Goal: Find specific page/section: Find specific page/section

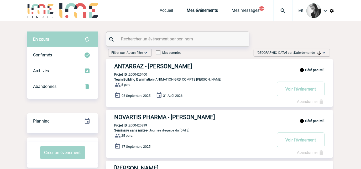
drag, startPoint x: 304, startPoint y: 53, endPoint x: 306, endPoint y: 57, distance: 4.2
click at [304, 53] on span "Date demande" at bounding box center [307, 53] width 27 height 4
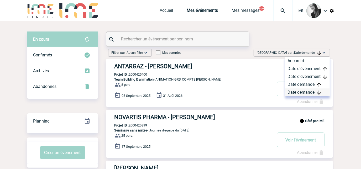
click at [301, 93] on div "Date demande" at bounding box center [307, 92] width 45 height 8
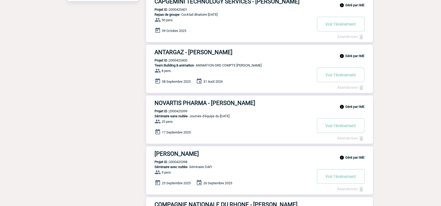
scroll to position [175, 0]
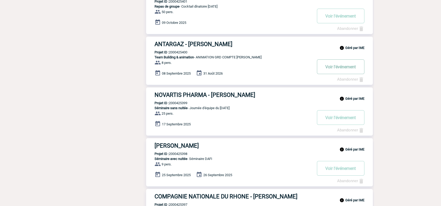
click at [338, 67] on button "Voir l'événement" at bounding box center [340, 67] width 47 height 15
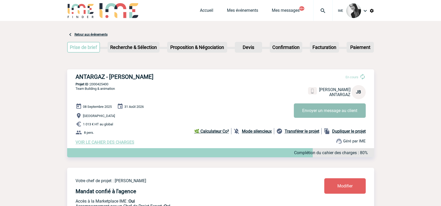
click at [332, 110] on button "Envoyer un message au client" at bounding box center [330, 111] width 72 height 14
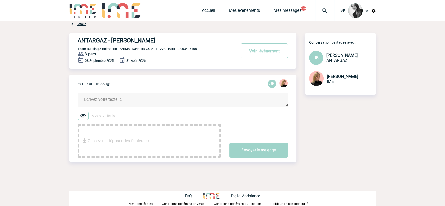
click at [210, 13] on link "Accueil" at bounding box center [208, 11] width 13 height 7
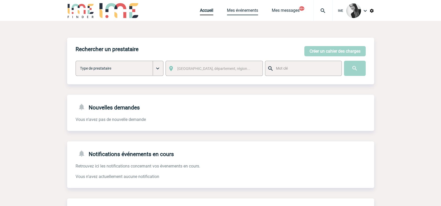
click at [249, 11] on link "Mes événements" at bounding box center [242, 11] width 31 height 7
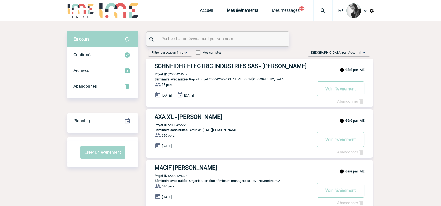
drag, startPoint x: 355, startPoint y: 50, endPoint x: 355, endPoint y: 55, distance: 5.3
click at [355, 50] on span "Trier par : Aucun tri" at bounding box center [336, 52] width 50 height 5
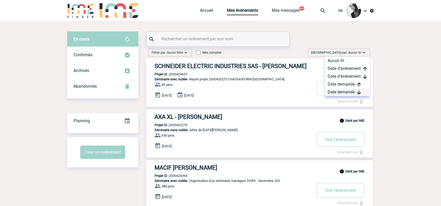
click at [347, 92] on div "Date demande" at bounding box center [347, 92] width 45 height 8
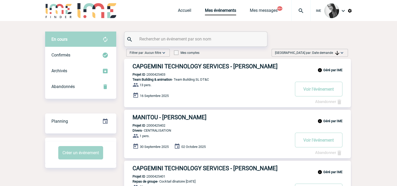
click at [327, 54] on span "Date demande" at bounding box center [325, 53] width 27 height 4
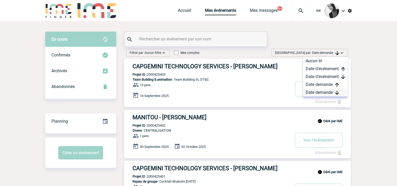
click at [319, 94] on div "Date demande" at bounding box center [325, 92] width 45 height 8
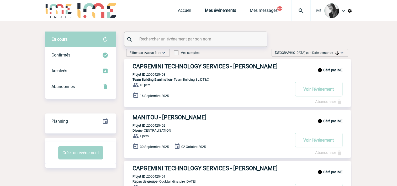
click at [316, 54] on span "Date demande" at bounding box center [325, 53] width 27 height 4
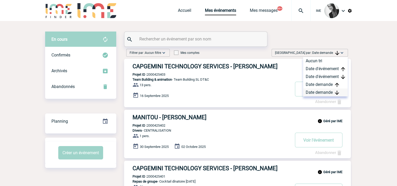
click at [313, 91] on div "Date demande" at bounding box center [325, 92] width 45 height 8
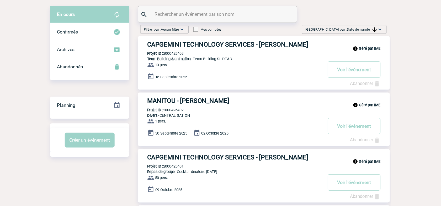
scroll to position [26, 0]
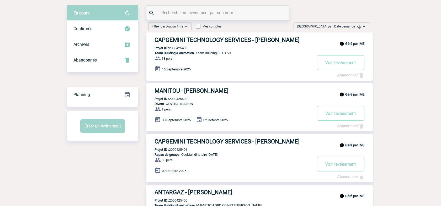
click at [351, 26] on span "Date demande" at bounding box center [347, 27] width 27 height 4
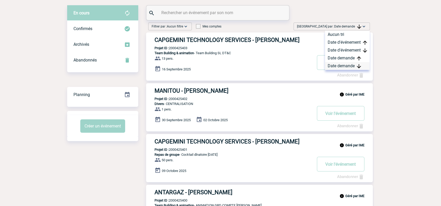
click at [337, 66] on div "Date demande" at bounding box center [347, 66] width 45 height 8
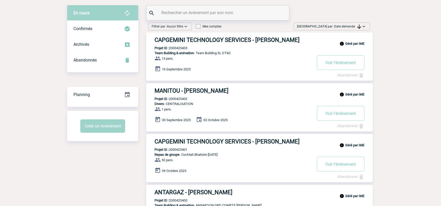
click at [362, 23] on div "Trier par : Date demande Aucun tri Date d'événement Date d'événement Date deman…" at bounding box center [331, 27] width 76 height 8
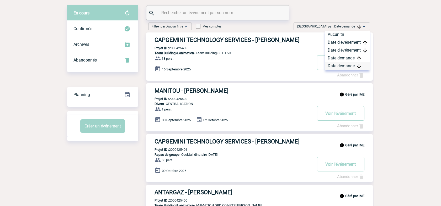
click at [345, 69] on div "Date demande" at bounding box center [347, 66] width 45 height 8
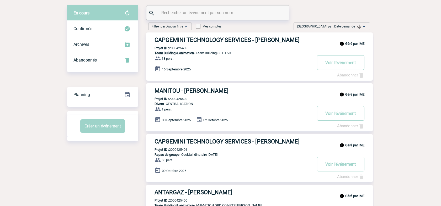
drag, startPoint x: 351, startPoint y: 27, endPoint x: 359, endPoint y: 62, distance: 35.7
click at [351, 27] on span "Date demande" at bounding box center [347, 27] width 27 height 4
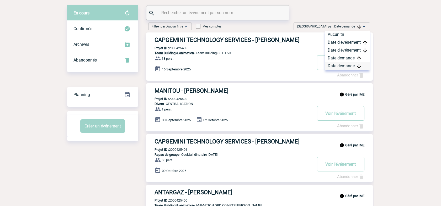
click at [346, 66] on div "Date demande" at bounding box center [347, 66] width 45 height 8
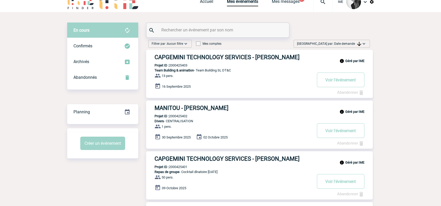
scroll to position [0, 0]
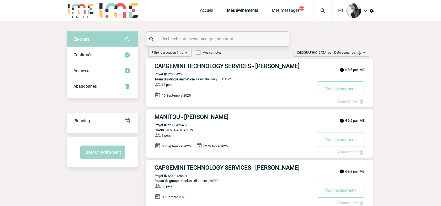
click at [363, 54] on img at bounding box center [363, 52] width 5 height 5
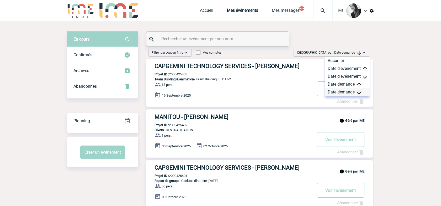
click at [350, 91] on div "Date demande" at bounding box center [347, 92] width 45 height 8
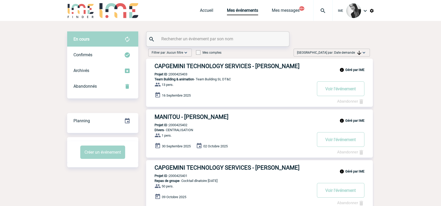
click at [348, 51] on span "Trier par : Date demande" at bounding box center [329, 52] width 64 height 5
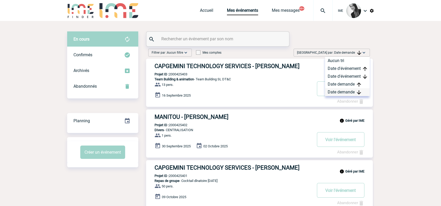
click at [338, 91] on div "Date demande" at bounding box center [347, 92] width 45 height 8
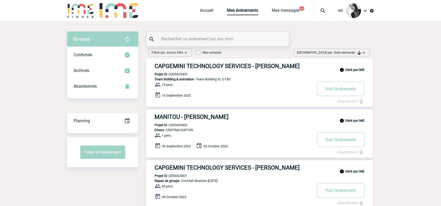
click at [357, 54] on img at bounding box center [359, 53] width 4 height 4
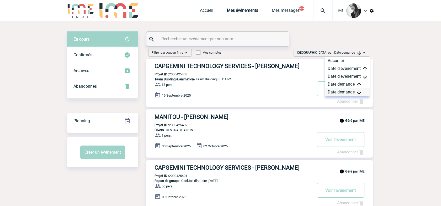
click at [347, 90] on div "Date demande" at bounding box center [347, 92] width 45 height 8
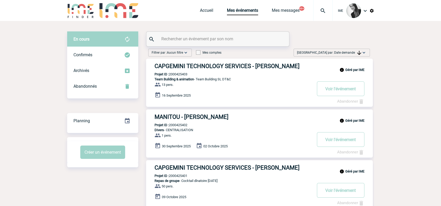
drag, startPoint x: 347, startPoint y: 50, endPoint x: 348, endPoint y: 53, distance: 2.8
click at [348, 51] on span "Trier par : Date demande" at bounding box center [329, 52] width 64 height 5
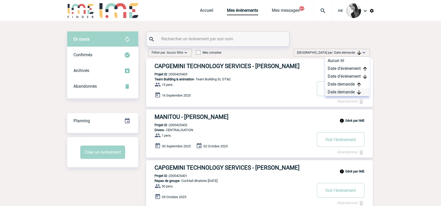
click at [349, 92] on div "Date demande" at bounding box center [347, 92] width 45 height 8
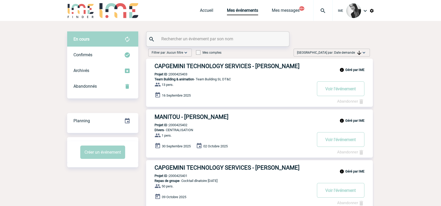
click at [349, 53] on span "Date demande" at bounding box center [347, 53] width 27 height 4
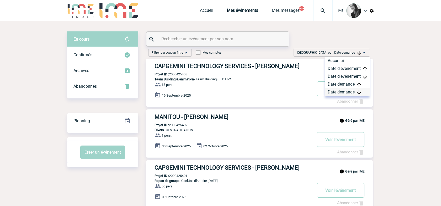
click at [339, 94] on div "Date demande" at bounding box center [347, 92] width 45 height 8
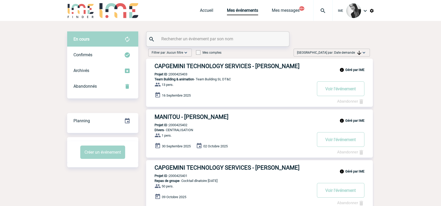
click at [362, 52] on img at bounding box center [363, 52] width 5 height 5
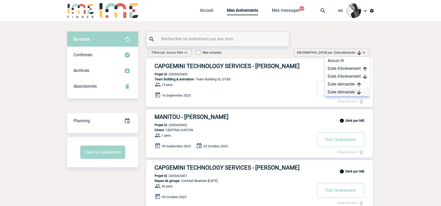
click at [338, 91] on div "Date demande" at bounding box center [347, 92] width 45 height 8
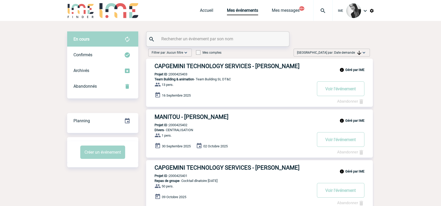
click at [351, 52] on span "Date demande" at bounding box center [347, 53] width 27 height 4
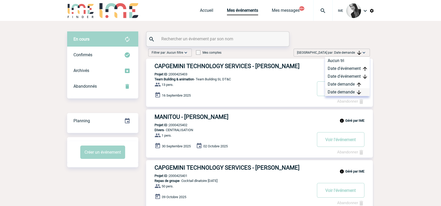
click at [345, 91] on div "Date demande" at bounding box center [347, 92] width 45 height 8
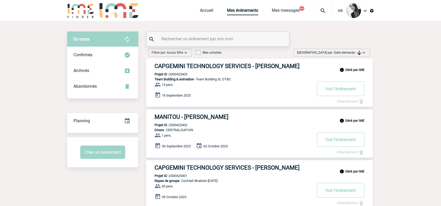
click at [352, 54] on span "Date demande" at bounding box center [347, 53] width 27 height 4
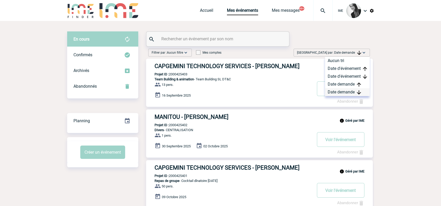
click at [349, 91] on div "Date demande" at bounding box center [347, 92] width 45 height 8
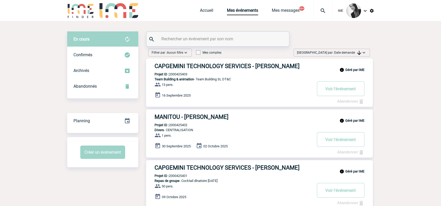
click at [354, 54] on span "Date demande" at bounding box center [347, 53] width 27 height 4
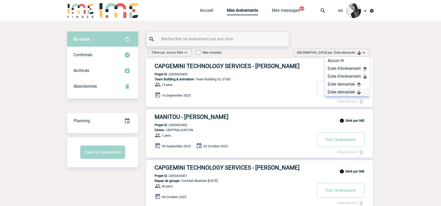
click at [340, 94] on div "Date demande" at bounding box center [347, 92] width 45 height 8
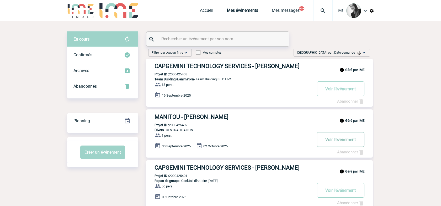
click at [335, 143] on button "Voir l'événement" at bounding box center [340, 139] width 47 height 15
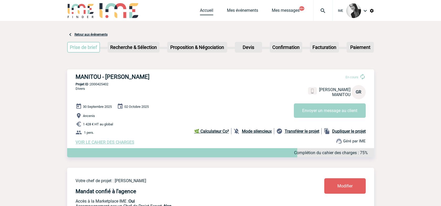
click at [205, 9] on link "Accueil" at bounding box center [206, 11] width 13 height 7
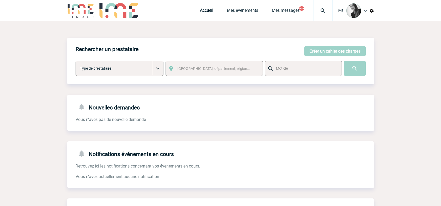
click at [249, 8] on link "Mes événements" at bounding box center [242, 11] width 31 height 7
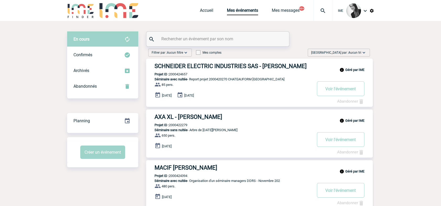
click at [364, 53] on img at bounding box center [363, 52] width 5 height 5
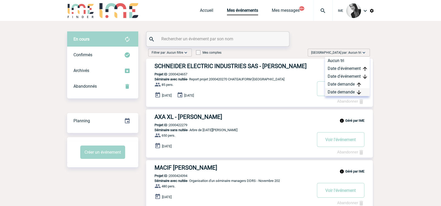
click at [342, 90] on div "Date demande" at bounding box center [347, 92] width 45 height 8
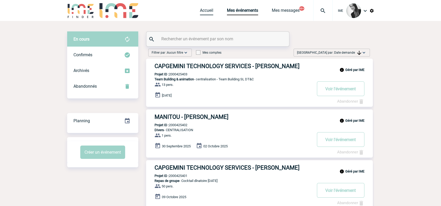
click at [203, 9] on link "Accueil" at bounding box center [206, 11] width 13 height 7
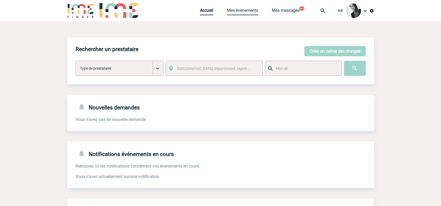
click at [245, 10] on link "Mes événements" at bounding box center [242, 11] width 31 height 7
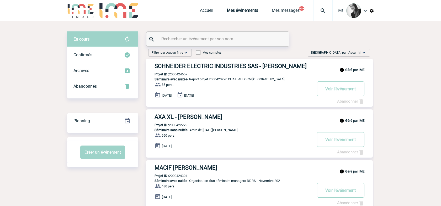
drag, startPoint x: 362, startPoint y: 48, endPoint x: 360, endPoint y: 50, distance: 2.8
click at [359, 54] on span "Aucun tri" at bounding box center [354, 53] width 13 height 4
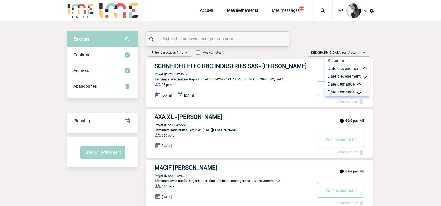
click at [340, 92] on div "Date demande" at bounding box center [347, 92] width 45 height 8
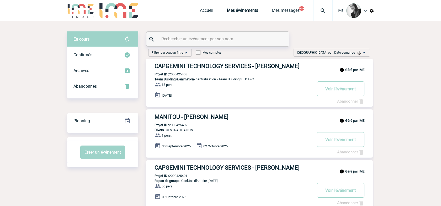
click at [352, 52] on span "Date demande" at bounding box center [347, 53] width 27 height 4
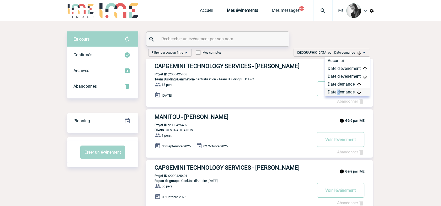
click at [338, 90] on div "Date demande" at bounding box center [347, 92] width 45 height 8
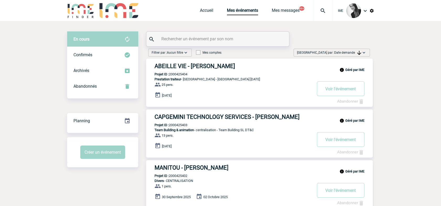
click at [337, 50] on span "Trier par : Date demande" at bounding box center [329, 52] width 64 height 5
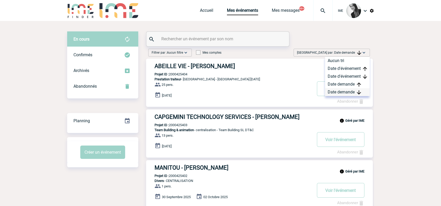
click at [345, 90] on div "Date demande" at bounding box center [347, 92] width 45 height 8
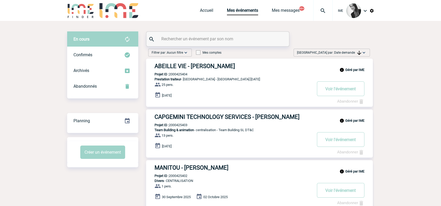
click at [340, 49] on div "[GEOGRAPHIC_DATA] par : Date demande Aucun tri Date d'événement Date d'événemen…" at bounding box center [331, 53] width 76 height 8
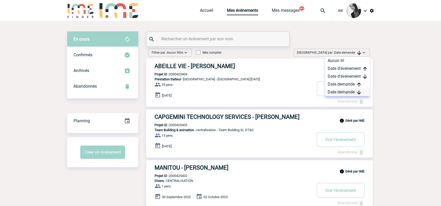
drag, startPoint x: 340, startPoint y: 49, endPoint x: 351, endPoint y: 90, distance: 42.8
click at [351, 90] on div "Date demande" at bounding box center [347, 92] width 45 height 8
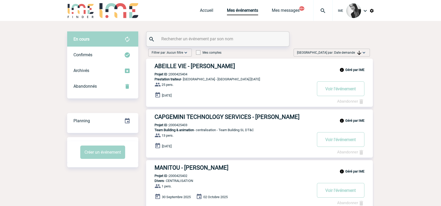
click at [346, 52] on span "Date demande" at bounding box center [347, 53] width 27 height 4
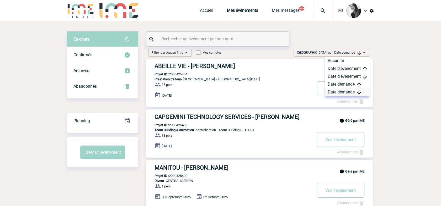
click at [346, 93] on div "Date demande" at bounding box center [347, 92] width 45 height 8
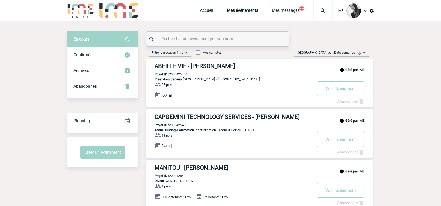
click at [357, 55] on img at bounding box center [359, 53] width 4 height 4
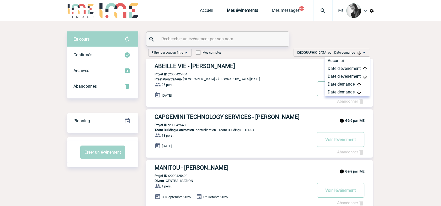
drag, startPoint x: 339, startPoint y: 90, endPoint x: 338, endPoint y: 96, distance: 5.9
click at [339, 90] on div "Date demande" at bounding box center [347, 92] width 45 height 8
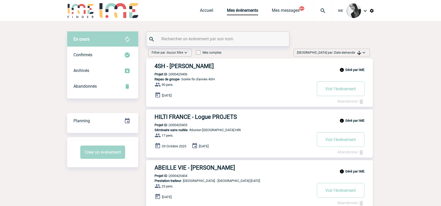
click at [354, 52] on span "Date demande" at bounding box center [347, 53] width 27 height 4
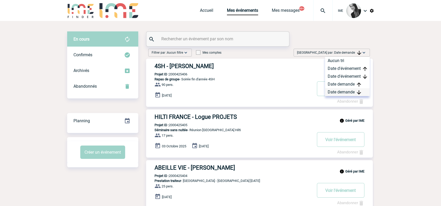
click at [339, 90] on div "Date demande" at bounding box center [347, 92] width 45 height 8
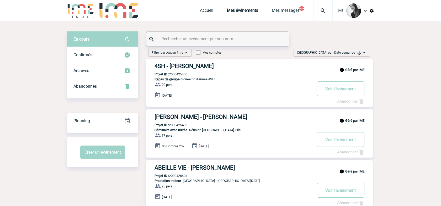
click at [351, 49] on div "[GEOGRAPHIC_DATA] par : Date demande Aucun tri Date d'événement Date d'événemen…" at bounding box center [331, 53] width 76 height 8
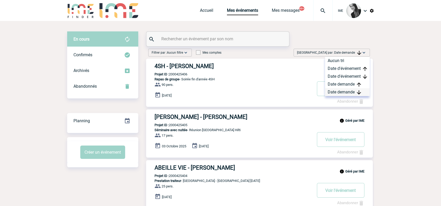
click at [342, 92] on div "Date demande" at bounding box center [347, 92] width 45 height 8
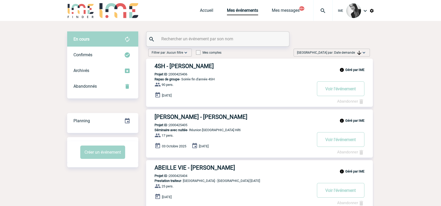
click at [350, 53] on span "Date demande" at bounding box center [347, 53] width 27 height 4
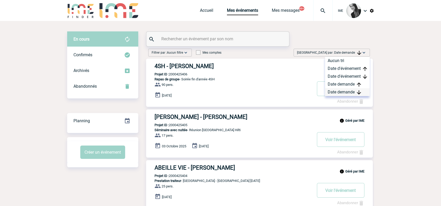
click at [342, 90] on div "Date demande" at bounding box center [347, 92] width 45 height 8
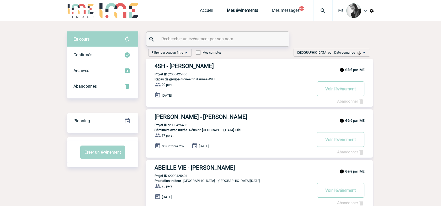
click at [341, 54] on span "Date demande" at bounding box center [347, 53] width 27 height 4
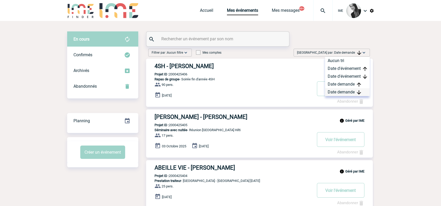
click at [340, 92] on div "Date demande" at bounding box center [347, 92] width 45 height 8
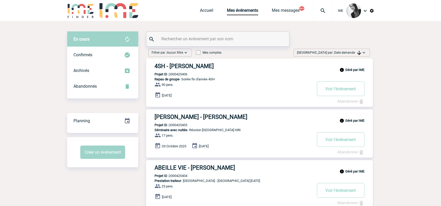
click at [342, 55] on span "Trier par : Date demande" at bounding box center [329, 52] width 64 height 5
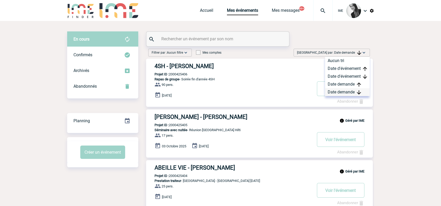
click at [336, 91] on div "Date demande" at bounding box center [347, 92] width 45 height 8
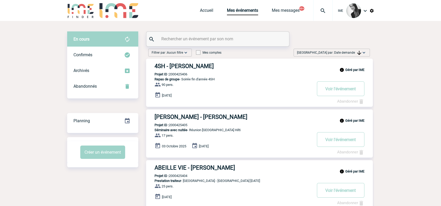
click at [350, 52] on span "Date demande" at bounding box center [347, 53] width 27 height 4
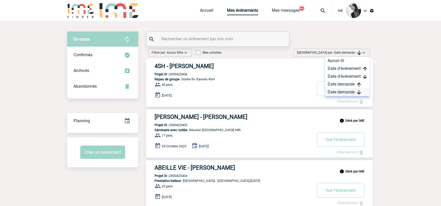
click at [344, 91] on div "Date demande" at bounding box center [347, 92] width 45 height 8
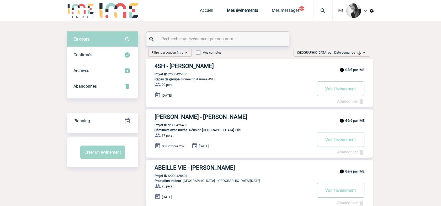
drag, startPoint x: 345, startPoint y: 51, endPoint x: 345, endPoint y: 56, distance: 4.7
click at [345, 52] on span "Date demande" at bounding box center [347, 53] width 27 height 4
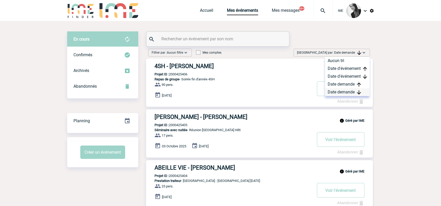
click at [341, 92] on div "Date demande" at bounding box center [347, 92] width 45 height 8
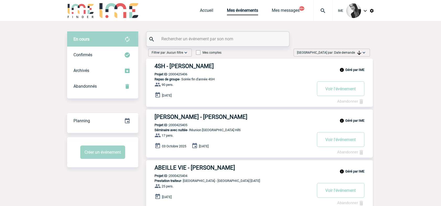
drag, startPoint x: 350, startPoint y: 52, endPoint x: 348, endPoint y: 69, distance: 17.4
click at [350, 52] on span "Date demande" at bounding box center [347, 53] width 27 height 4
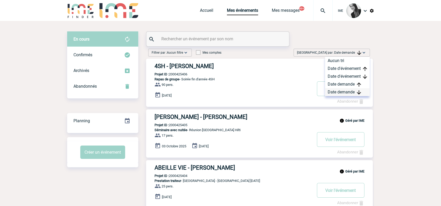
click at [338, 92] on div "Date demande" at bounding box center [347, 92] width 45 height 8
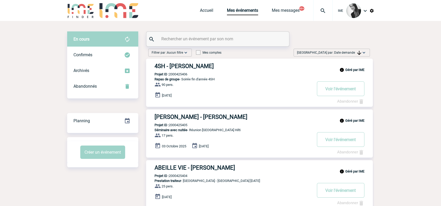
click at [337, 52] on span "Date demande" at bounding box center [347, 53] width 27 height 4
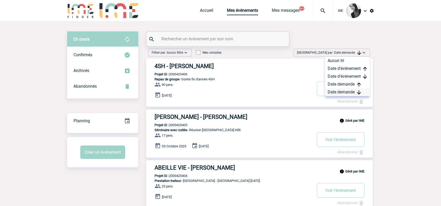
click at [343, 93] on div "Date demande" at bounding box center [347, 92] width 45 height 8
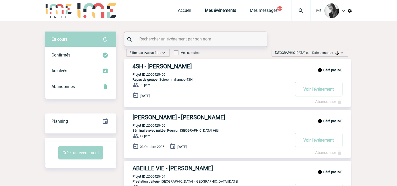
drag, startPoint x: 339, startPoint y: 50, endPoint x: 337, endPoint y: 52, distance: 3.7
click at [339, 50] on div "[GEOGRAPHIC_DATA] par : Date demande Aucun tri Date d'événement Date d'événemen…" at bounding box center [309, 53] width 76 height 8
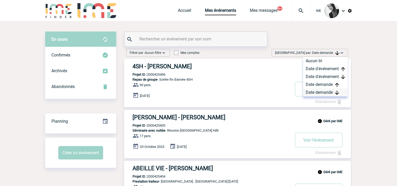
click at [324, 92] on div "Date demande" at bounding box center [325, 92] width 45 height 8
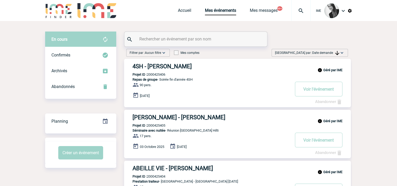
drag, startPoint x: 312, startPoint y: 52, endPoint x: 318, endPoint y: 77, distance: 25.0
click at [312, 53] on span "Date demande" at bounding box center [325, 53] width 27 height 4
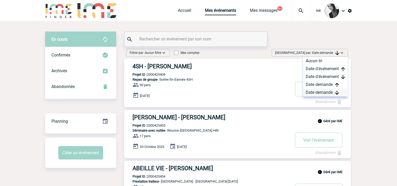
click at [318, 93] on div "Date demande" at bounding box center [325, 92] width 45 height 8
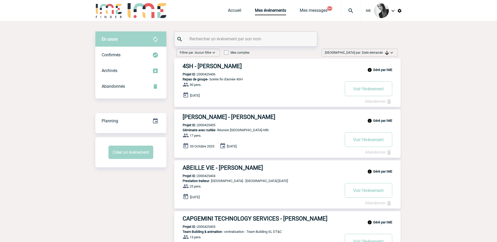
drag, startPoint x: 387, startPoint y: 52, endPoint x: 380, endPoint y: 81, distance: 29.8
click at [387, 52] on img at bounding box center [387, 53] width 4 height 4
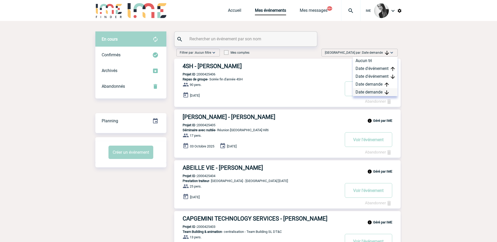
click at [370, 91] on div "Date demande" at bounding box center [375, 92] width 45 height 8
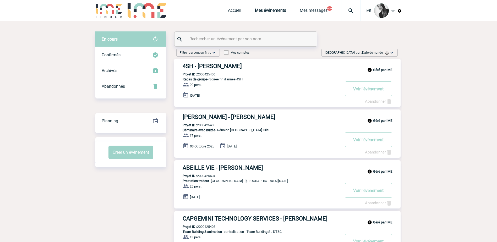
click at [369, 51] on span "Date demande" at bounding box center [375, 53] width 27 height 4
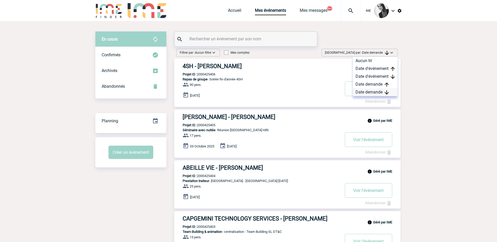
click at [369, 93] on div "Date demande" at bounding box center [375, 92] width 45 height 8
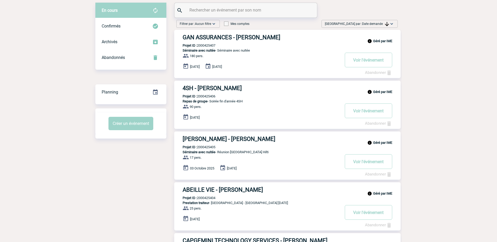
scroll to position [26, 0]
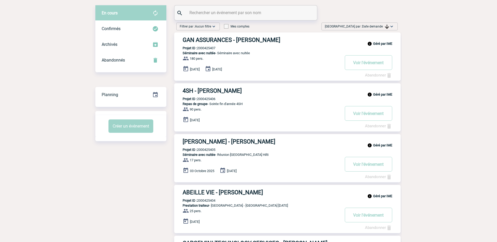
click at [382, 28] on span "Date demande" at bounding box center [375, 27] width 27 height 4
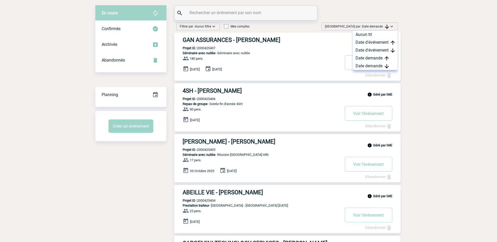
drag, startPoint x: 382, startPoint y: 28, endPoint x: 371, endPoint y: 73, distance: 46.3
click at [387, 66] on img at bounding box center [387, 66] width 4 height 4
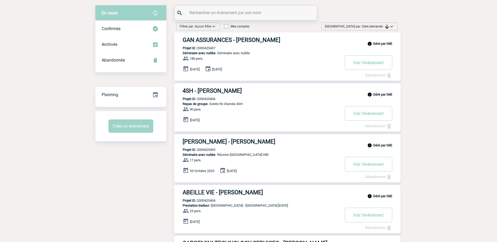
click at [383, 24] on span "Trier par : Date demande" at bounding box center [357, 26] width 64 height 5
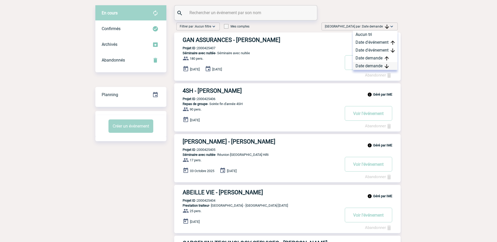
click at [371, 64] on div "Date demande" at bounding box center [375, 66] width 45 height 8
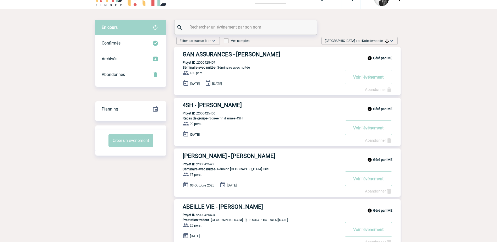
scroll to position [0, 0]
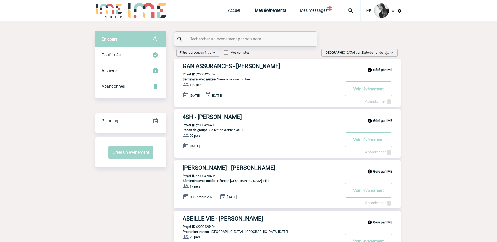
click at [391, 53] on img at bounding box center [391, 52] width 5 height 5
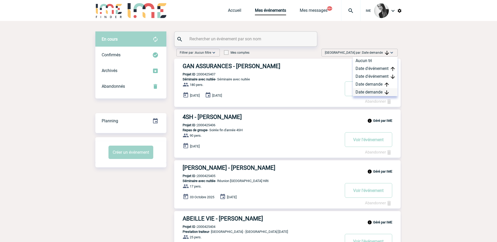
click at [368, 94] on div "Date demande" at bounding box center [375, 92] width 45 height 8
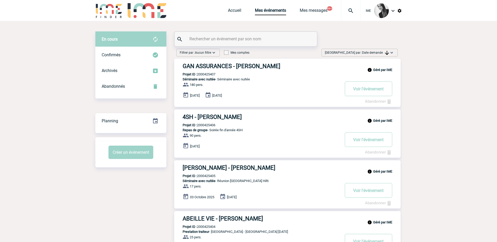
click at [386, 51] on img at bounding box center [387, 53] width 4 height 4
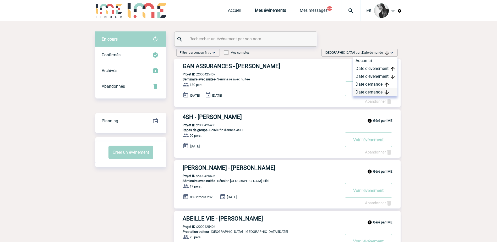
click at [377, 92] on div "Date demande" at bounding box center [375, 92] width 45 height 8
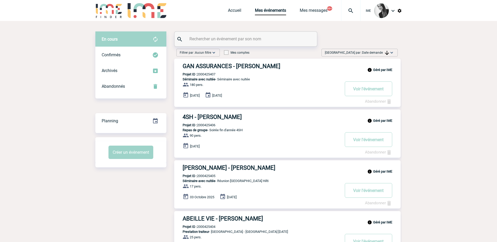
click at [378, 52] on span "Date demande" at bounding box center [375, 53] width 27 height 4
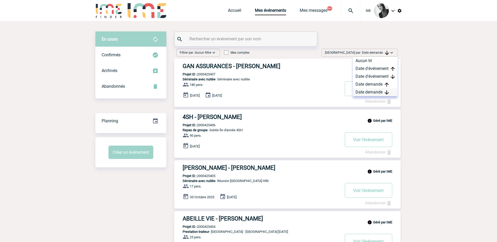
click at [373, 92] on div "Date demande" at bounding box center [375, 92] width 45 height 8
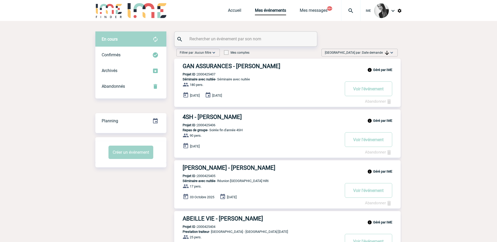
drag, startPoint x: 368, startPoint y: 53, endPoint x: 371, endPoint y: 68, distance: 14.9
click at [368, 53] on span "Date demande" at bounding box center [375, 53] width 27 height 4
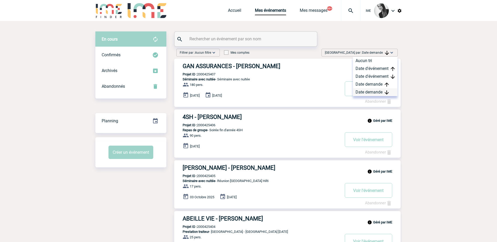
click at [366, 91] on div "Date demande" at bounding box center [375, 92] width 45 height 8
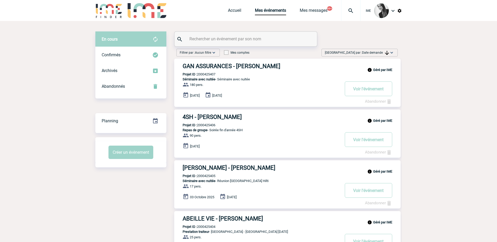
click at [239, 40] on input "text" at bounding box center [246, 39] width 117 height 8
paste input "Assistance Chateauform <assistance@chateauform.com>"
type input "Assistance Chateauform <assistance@chateauform.com>"
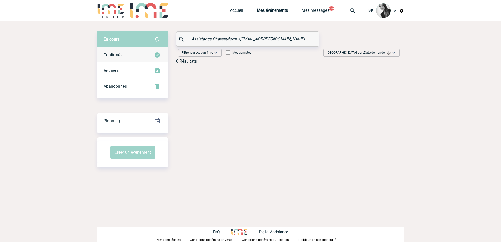
drag, startPoint x: 303, startPoint y: 39, endPoint x: 109, endPoint y: 56, distance: 195.6
click at [109, 56] on div "En cours En cours Confirmés Archivés Abandonnés En cours Confirmés Archivés Aba…" at bounding box center [250, 49] width 307 height 36
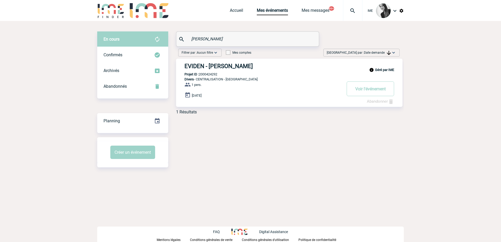
drag, startPoint x: 220, startPoint y: 37, endPoint x: 145, endPoint y: 39, distance: 75.8
click at [145, 39] on div "En cours En cours Confirmés Archivés Abandonnés En cours Confirmés Archivés Aba…" at bounding box center [250, 74] width 307 height 87
type input "bruce"
click at [116, 87] on span "Abandonnés" at bounding box center [115, 86] width 23 height 5
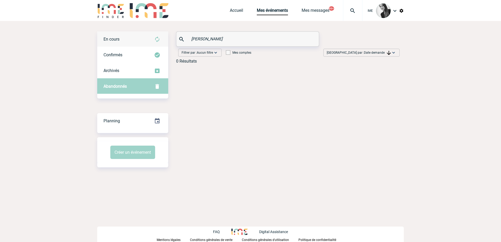
drag, startPoint x: 208, startPoint y: 38, endPoint x: 160, endPoint y: 41, distance: 47.6
click at [160, 41] on div "En cours En cours Confirmés Archivés Abandonnés En cours Confirmés Archivés Aba…" at bounding box center [250, 49] width 307 height 36
click at [120, 40] on span "En cours" at bounding box center [112, 39] width 16 height 5
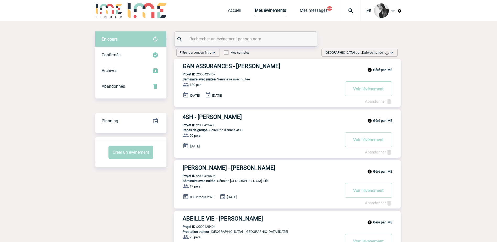
click at [380, 53] on span "Date demande" at bounding box center [375, 53] width 27 height 4
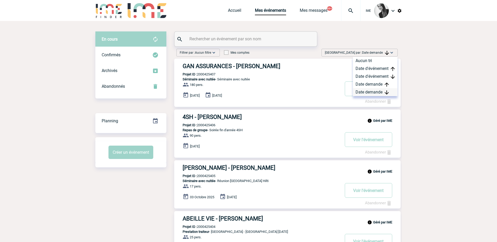
click at [381, 92] on div "Date demande" at bounding box center [375, 92] width 45 height 8
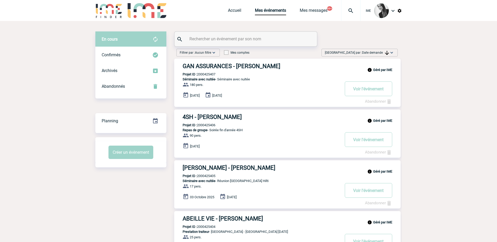
click at [226, 35] on div at bounding box center [246, 39] width 143 height 15
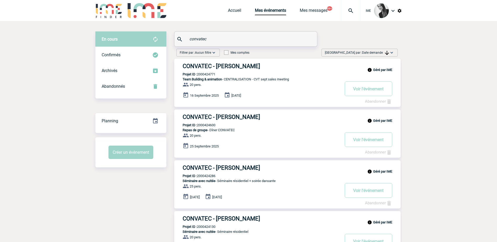
type input "convatec"
click at [203, 75] on p "Projet ID : 2000424771" at bounding box center [194, 74] width 41 height 4
copy p "2000424771"
drag, startPoint x: 232, startPoint y: 10, endPoint x: 231, endPoint y: 15, distance: 5.1
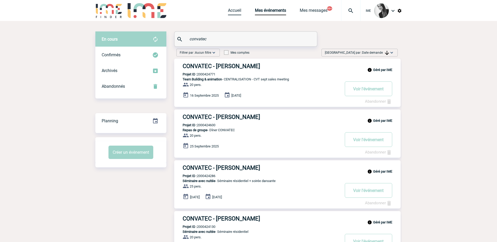
click at [232, 10] on link "Accueil" at bounding box center [234, 11] width 13 height 7
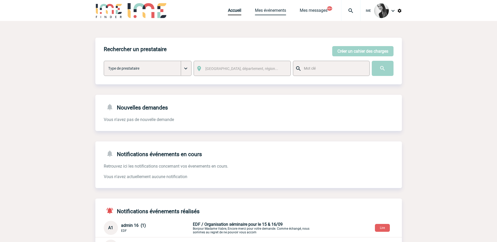
click at [272, 12] on link "Mes événements" at bounding box center [270, 11] width 31 height 7
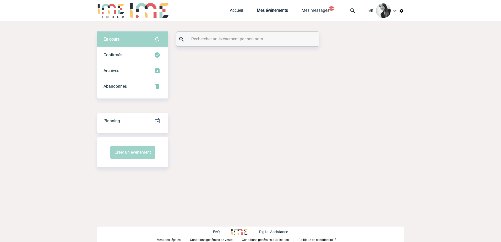
click at [214, 39] on input "text" at bounding box center [248, 39] width 117 height 8
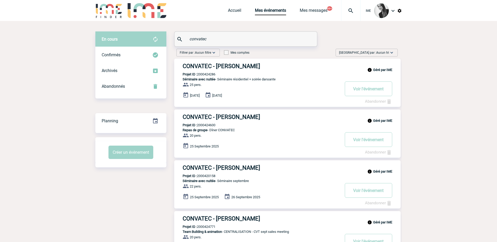
type input "convatec"
click at [208, 123] on div "Géré par IME CONVATEC - Lucie HEDDEBAUT Projet ID : 2000424600 Repas de groupe …" at bounding box center [287, 134] width 227 height 48
drag, startPoint x: 208, startPoint y: 123, endPoint x: 212, endPoint y: 125, distance: 5.1
click at [212, 125] on p "Projet ID : 2000424600" at bounding box center [194, 125] width 41 height 4
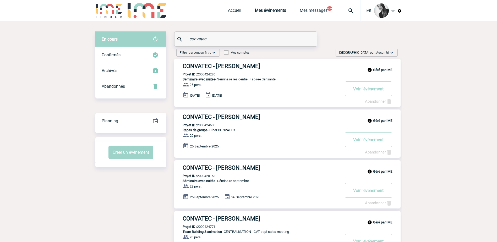
click at [212, 125] on p "Projet ID : 2000424600" at bounding box center [194, 125] width 41 height 4
copy p "2000424600"
click at [220, 130] on p "Repas de groupe - Dîner CONVATEC" at bounding box center [257, 130] width 166 height 4
click at [209, 125] on p "Projet ID : 2000424600" at bounding box center [194, 125] width 41 height 4
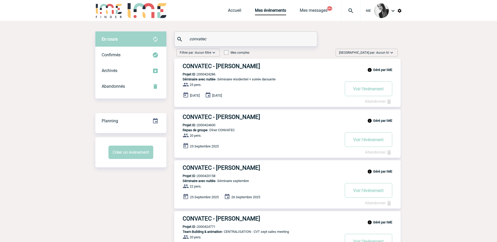
copy p "2000424600"
click at [231, 10] on link "Accueil" at bounding box center [234, 11] width 13 height 7
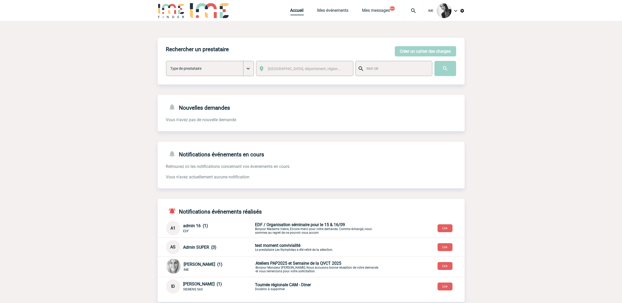
click at [298, 12] on link "Accueil" at bounding box center [296, 11] width 13 height 7
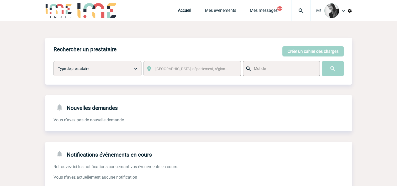
drag, startPoint x: 207, startPoint y: 11, endPoint x: 210, endPoint y: 14, distance: 3.7
click at [207, 11] on link "Mes événements" at bounding box center [220, 11] width 31 height 7
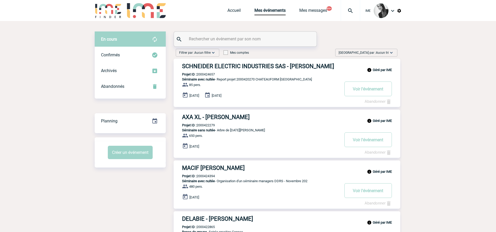
click at [380, 49] on div "[GEOGRAPHIC_DATA] par : Aucun tri Aucun tri Date d'événement Date d'événement D…" at bounding box center [366, 53] width 62 height 8
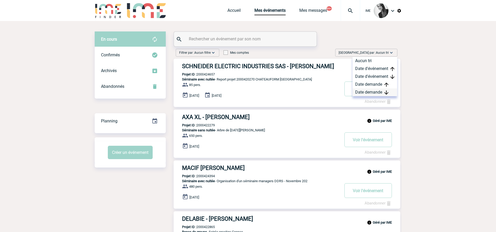
click at [375, 94] on div "Date demande" at bounding box center [374, 92] width 45 height 8
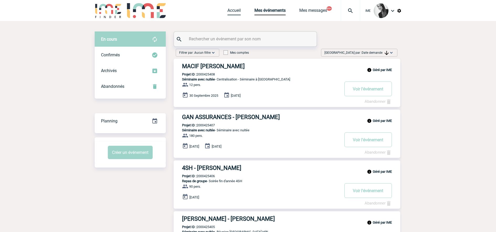
click at [231, 11] on link "Accueil" at bounding box center [233, 11] width 13 height 7
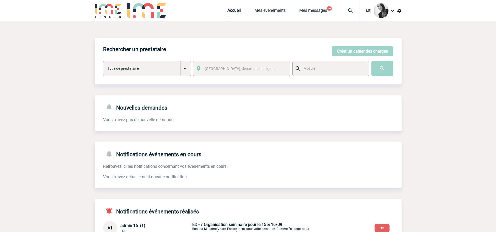
click at [454, 60] on body "IME Accueil Mes événements" at bounding box center [248, 161] width 496 height 323
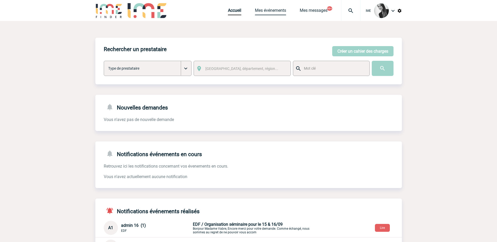
click at [269, 13] on link "Mes événements" at bounding box center [270, 11] width 31 height 7
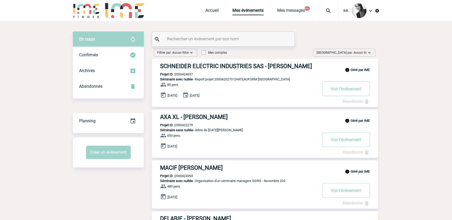
click at [362, 52] on span "Aucun tri" at bounding box center [360, 53] width 13 height 4
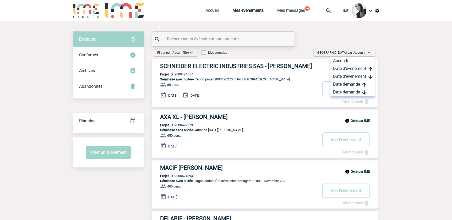
drag, startPoint x: 351, startPoint y: 92, endPoint x: 293, endPoint y: 99, distance: 58.6
click at [351, 92] on div "Date demande" at bounding box center [353, 92] width 45 height 8
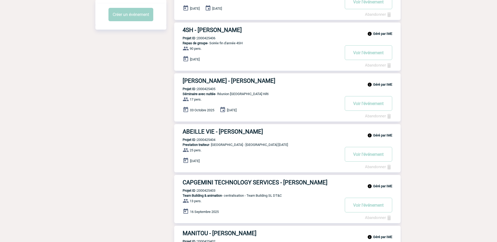
scroll to position [184, 0]
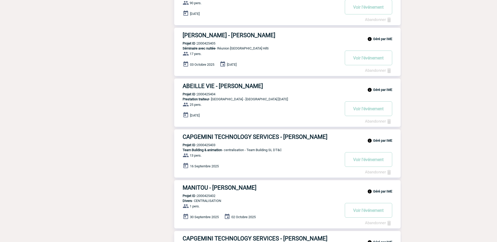
drag, startPoint x: 127, startPoint y: 158, endPoint x: 126, endPoint y: 161, distance: 3.3
click at [126, 159] on div "Filtrer par : Aucun filtre Aucun filtre Prise de brief Recherche & Sélection Pr…" at bounding box center [248, 128] width 307 height 530
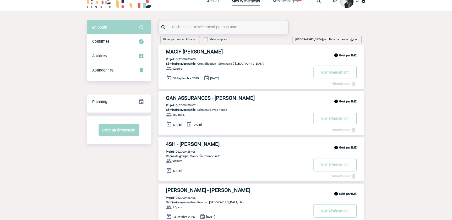
scroll to position [0, 0]
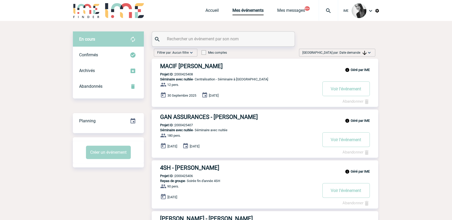
click at [349, 52] on span "Date demande" at bounding box center [353, 53] width 27 height 4
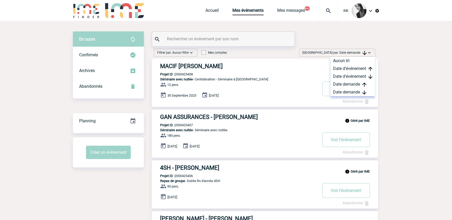
drag, startPoint x: 346, startPoint y: 93, endPoint x: 285, endPoint y: 97, distance: 61.5
click at [346, 93] on div "Date demande" at bounding box center [353, 92] width 45 height 8
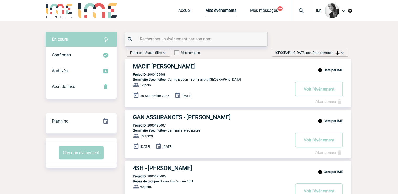
click at [331, 51] on span "Date demande" at bounding box center [326, 53] width 27 height 4
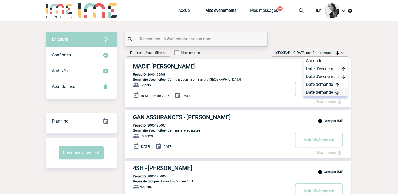
click at [321, 92] on div "Date demande" at bounding box center [325, 92] width 45 height 8
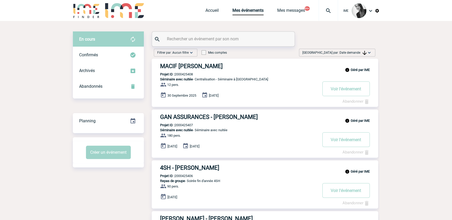
drag, startPoint x: 350, startPoint y: 50, endPoint x: 354, endPoint y: 53, distance: 5.0
click at [353, 51] on div "[GEOGRAPHIC_DATA] par : Date demande Aucun tri Date d'événement Date d'événemen…" at bounding box center [337, 53] width 76 height 8
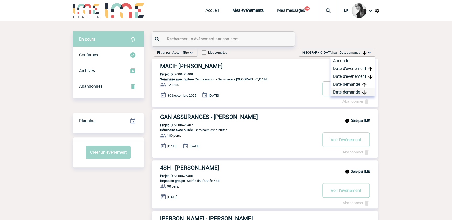
drag, startPoint x: 354, startPoint y: 53, endPoint x: 345, endPoint y: 92, distance: 40.0
click at [345, 92] on div "Date demande" at bounding box center [353, 92] width 45 height 8
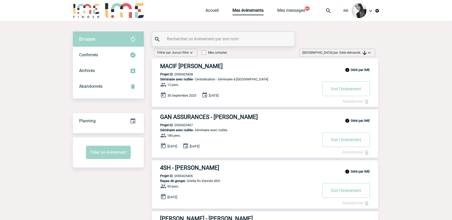
drag, startPoint x: 364, startPoint y: 52, endPoint x: 361, endPoint y: 61, distance: 9.0
click at [364, 52] on img at bounding box center [365, 53] width 4 height 4
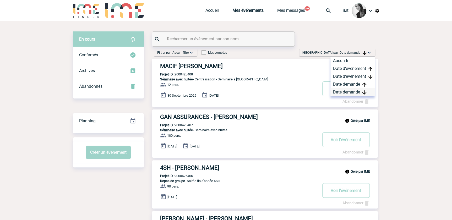
click at [351, 93] on div "Date demande" at bounding box center [353, 92] width 45 height 8
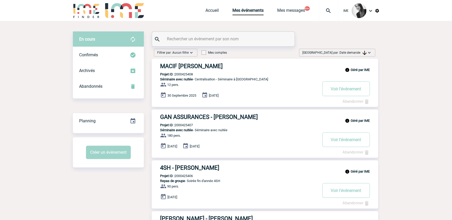
click at [351, 51] on span "Date demande" at bounding box center [353, 53] width 27 height 4
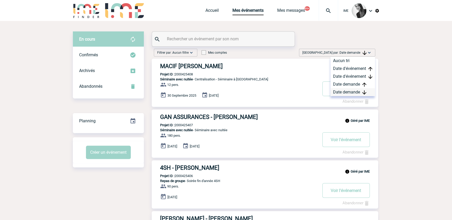
click at [346, 93] on div "Date demande" at bounding box center [353, 92] width 45 height 8
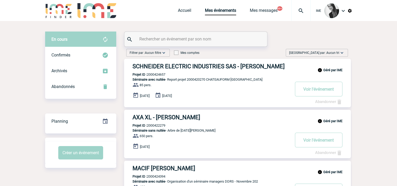
click at [321, 56] on div "Trier par : Aucun tri Aucun tri Date d'événement Date d'événement Date demande …" at bounding box center [317, 53] width 62 height 8
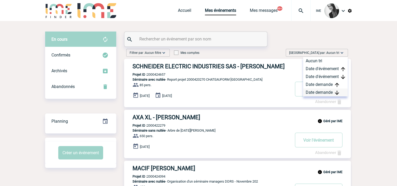
click at [325, 91] on div "Date demande" at bounding box center [325, 92] width 45 height 8
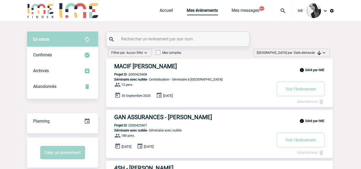
click at [313, 51] on span "Date demande" at bounding box center [307, 53] width 27 height 4
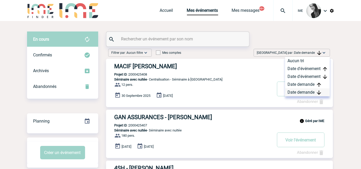
click at [295, 91] on div "Date demande" at bounding box center [307, 92] width 45 height 8
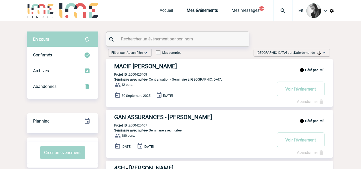
click at [301, 54] on span "Date demande" at bounding box center [307, 53] width 27 height 4
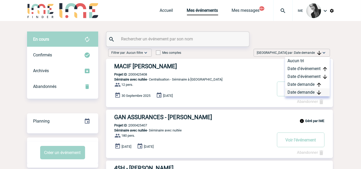
click at [290, 90] on div "Date demande" at bounding box center [307, 92] width 45 height 8
